Goal: Task Accomplishment & Management: Manage account settings

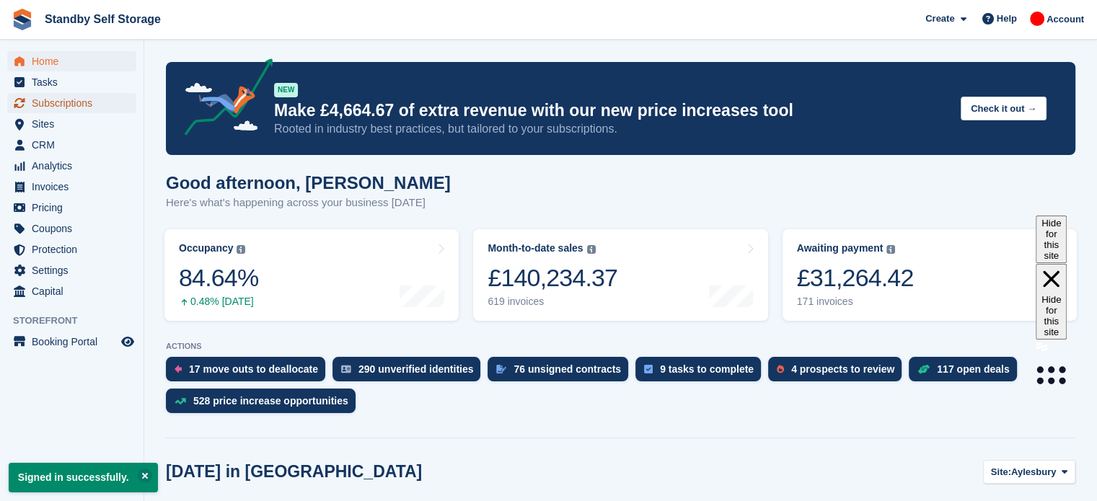
click at [78, 105] on span "Subscriptions" at bounding box center [75, 103] width 87 height 20
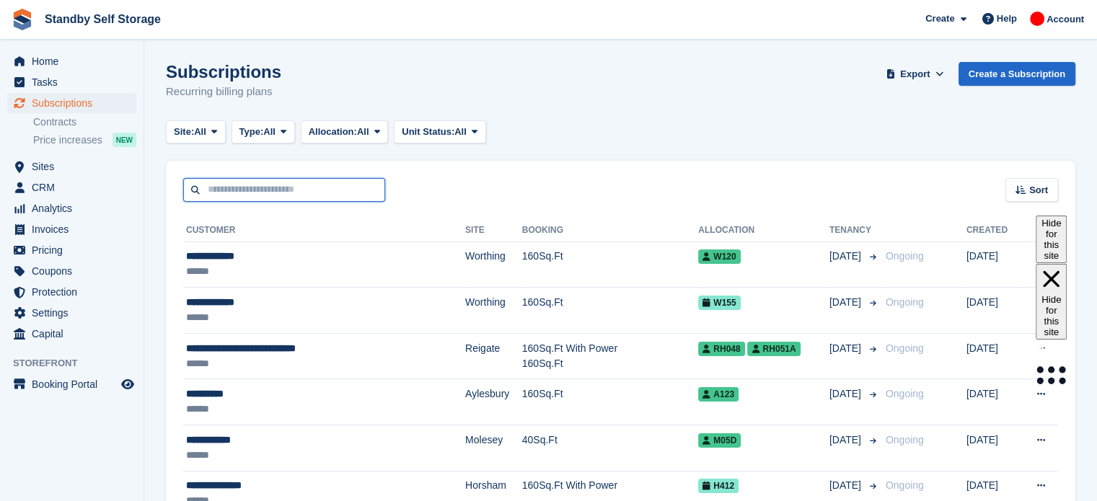
click at [239, 193] on input "text" at bounding box center [284, 190] width 202 height 24
type input "*"
click at [61, 102] on span "Subscriptions" at bounding box center [75, 103] width 87 height 20
click at [268, 192] on input "text" at bounding box center [284, 190] width 202 height 24
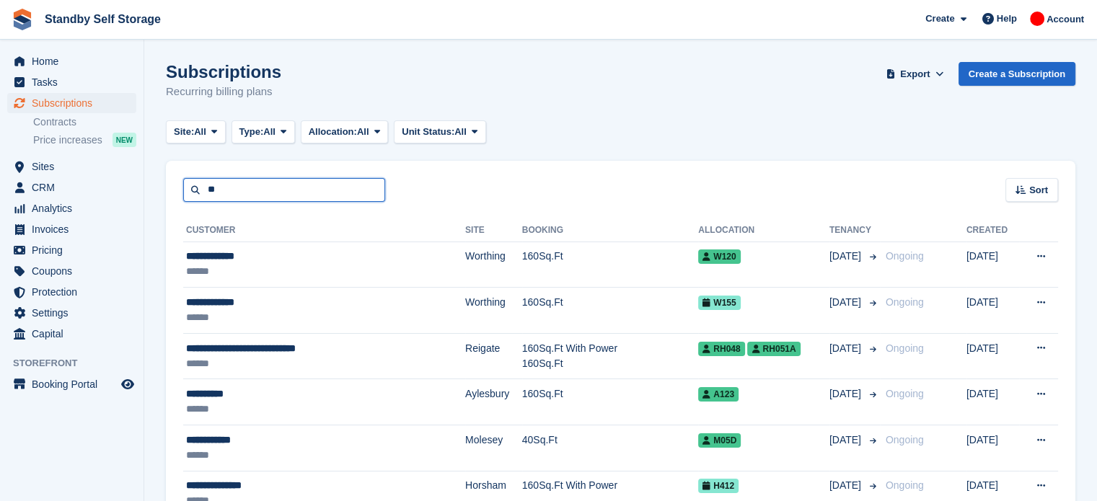
type input "*"
type input "**"
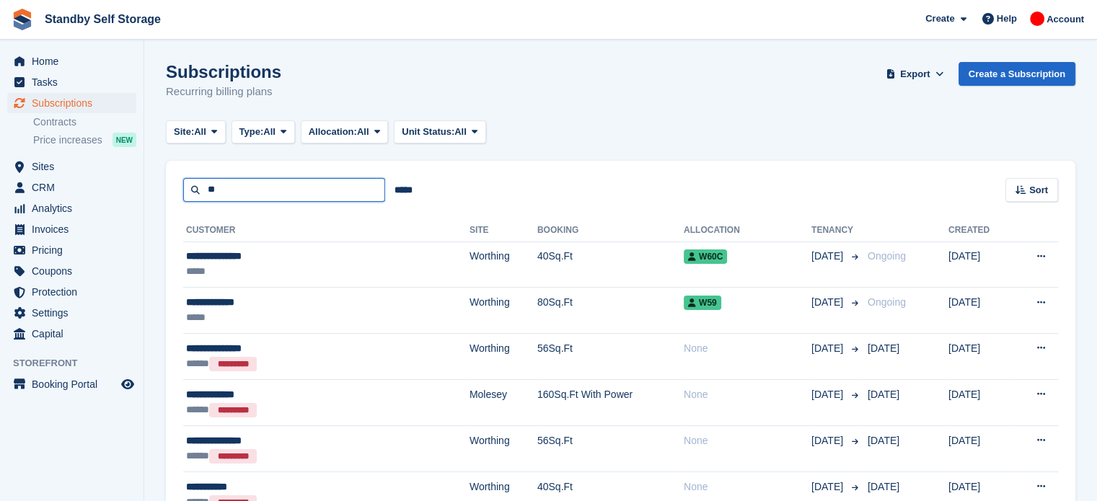
click at [267, 194] on input "**" at bounding box center [284, 190] width 202 height 24
type input "********"
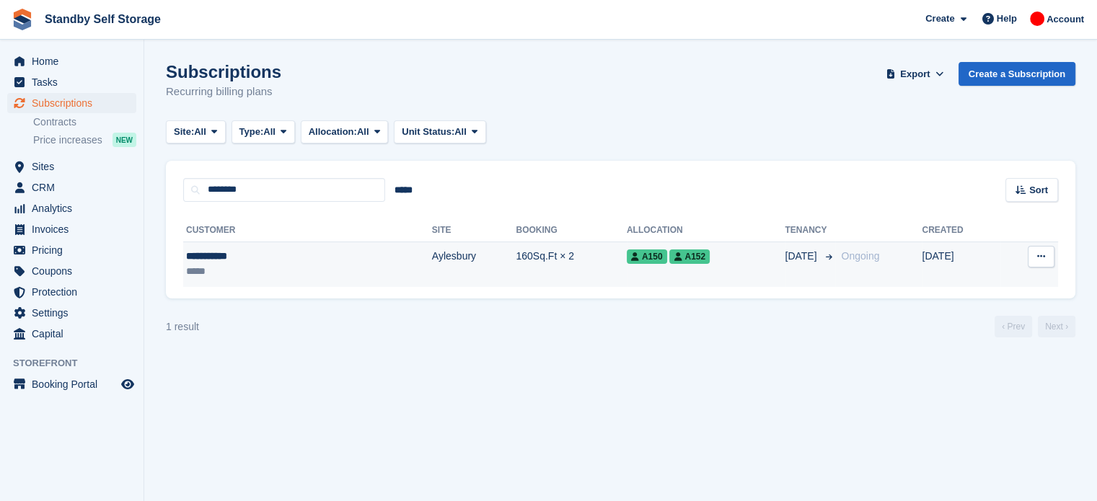
click at [516, 260] on td "160Sq.Ft × 2" at bounding box center [571, 264] width 110 height 45
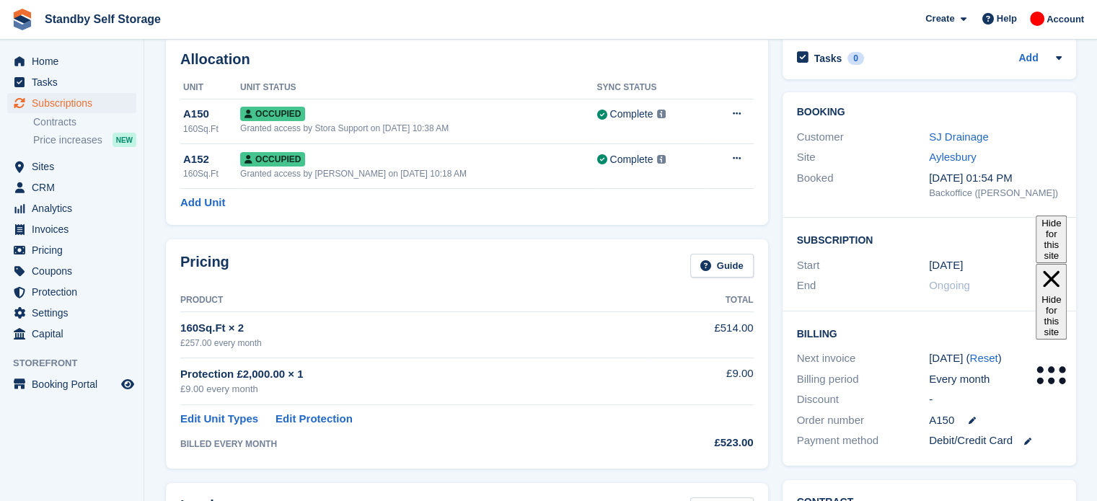
click at [1096, 91] on html "Standby Self Storage Create Subscription Invoice Contact Deal Discount Page Hel…" at bounding box center [548, 180] width 1097 height 501
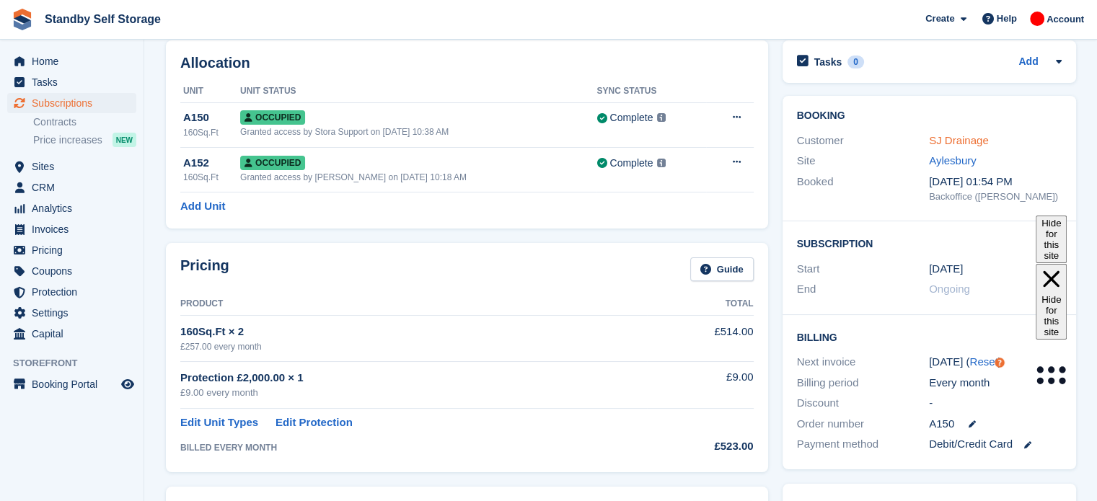
click at [947, 138] on link "SJ Drainage" at bounding box center [959, 140] width 60 height 12
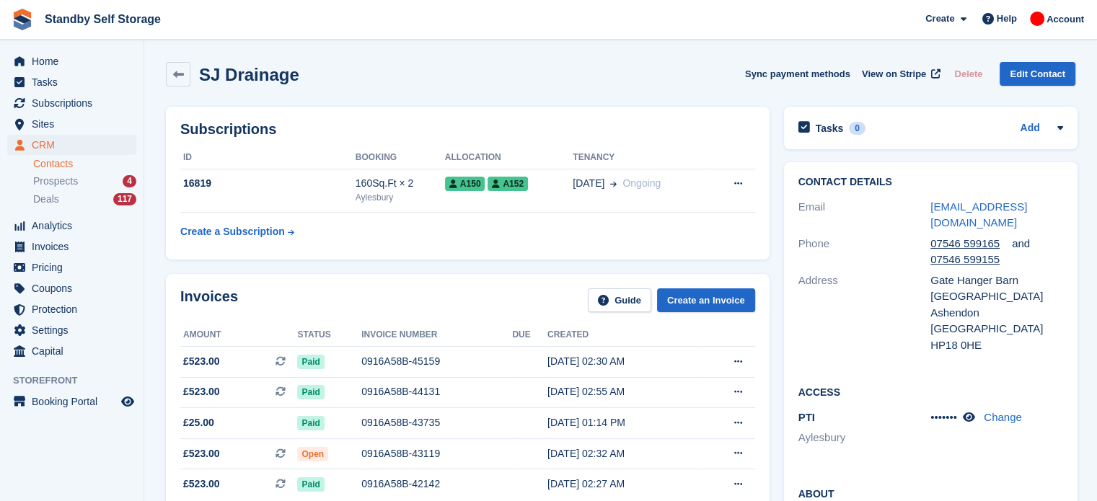
scroll to position [6, 0]
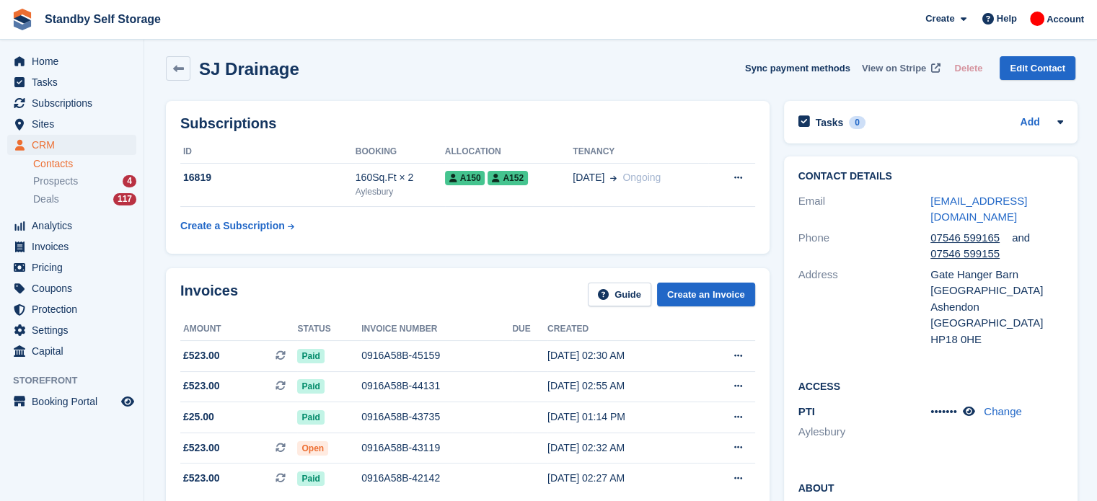
click at [894, 61] on span "View on Stripe" at bounding box center [894, 68] width 64 height 14
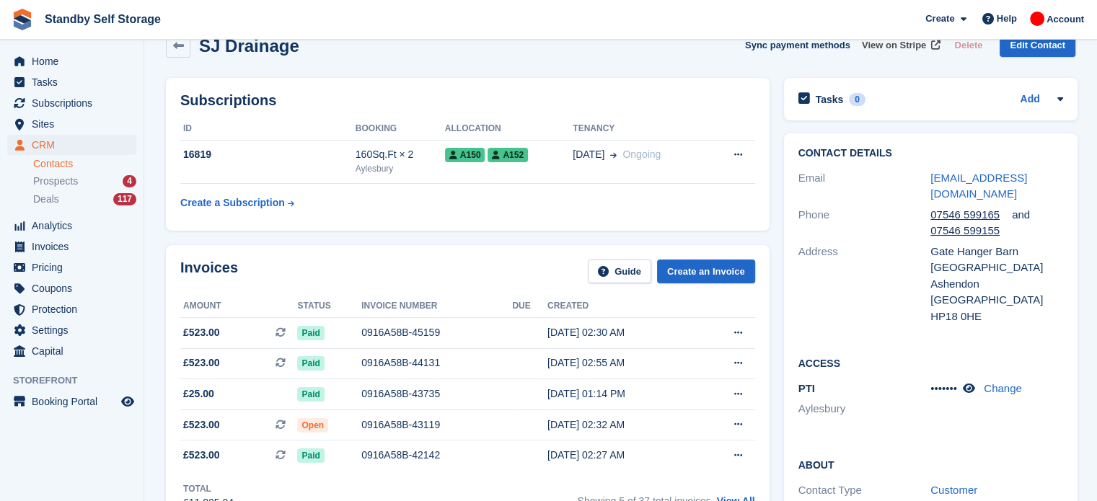
scroll to position [0, 0]
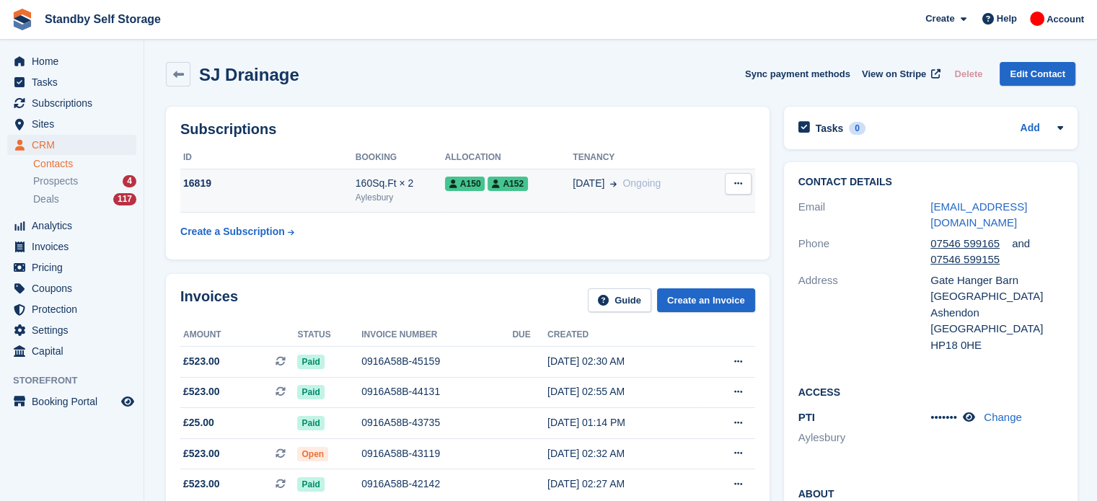
click at [728, 190] on button at bounding box center [738, 184] width 27 height 22
click at [625, 177] on span "Ongoing" at bounding box center [641, 183] width 38 height 12
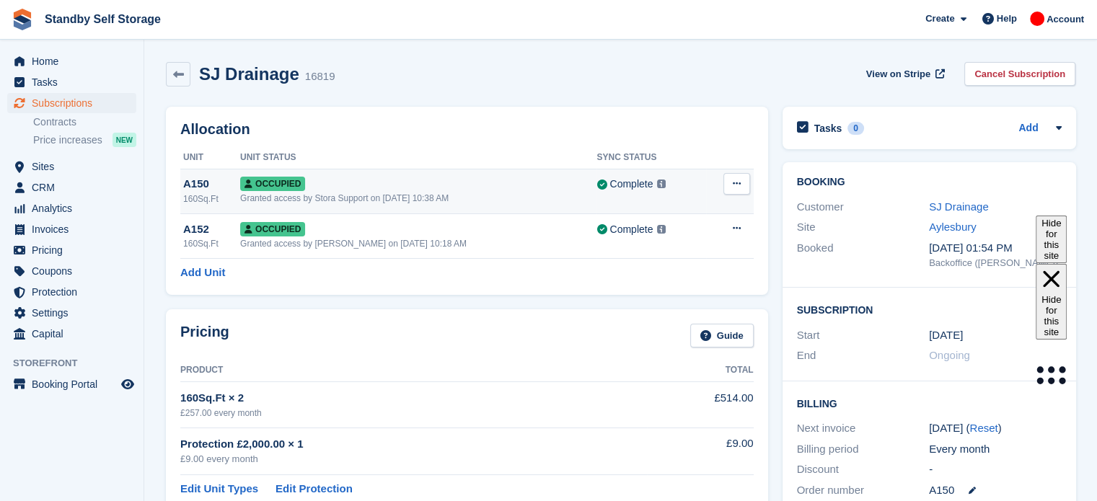
click at [736, 185] on icon at bounding box center [737, 183] width 8 height 9
click at [664, 211] on p "Overlock" at bounding box center [680, 212] width 125 height 19
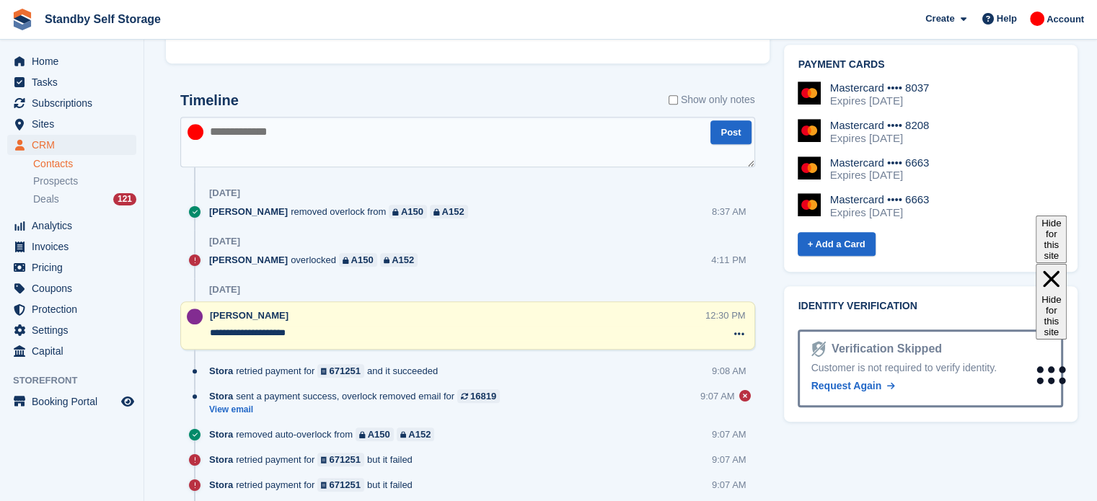
scroll to position [718, 0]
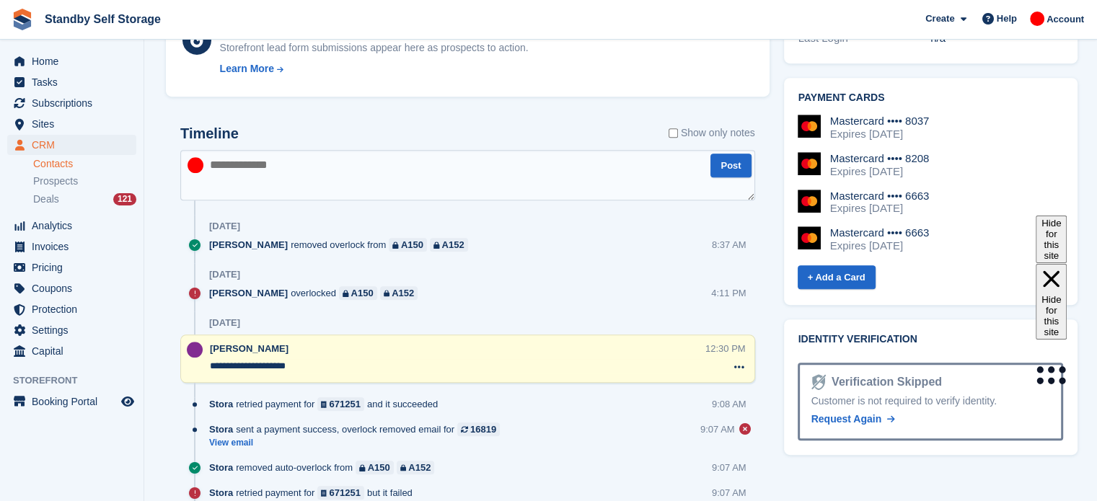
click at [385, 175] on textarea at bounding box center [467, 175] width 575 height 50
type textarea "*"
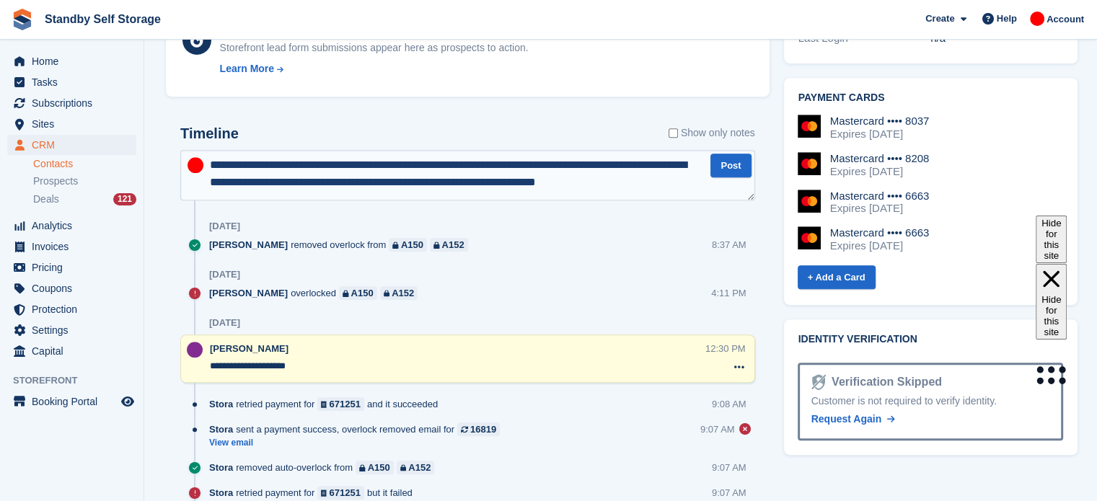
scroll to position [8, 0]
type textarea "**********"
